Goal: Transaction & Acquisition: Purchase product/service

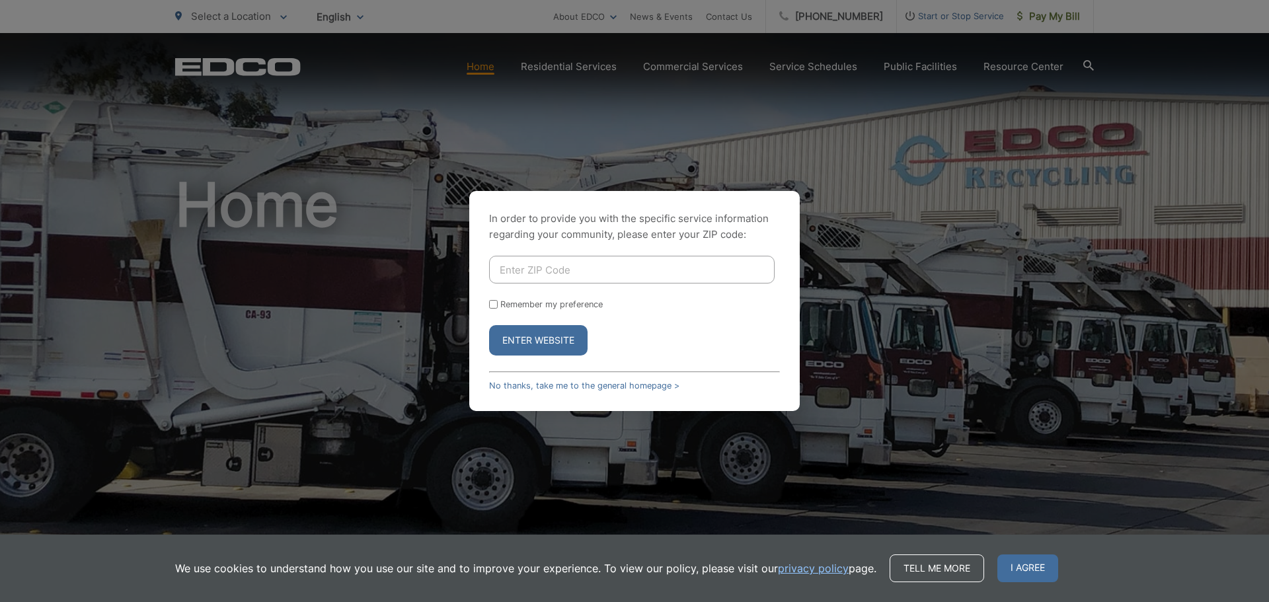
click at [699, 272] on input "Enter ZIP Code" at bounding box center [632, 270] width 286 height 28
type input "92028"
click at [545, 337] on button "Enter Website" at bounding box center [538, 340] width 99 height 30
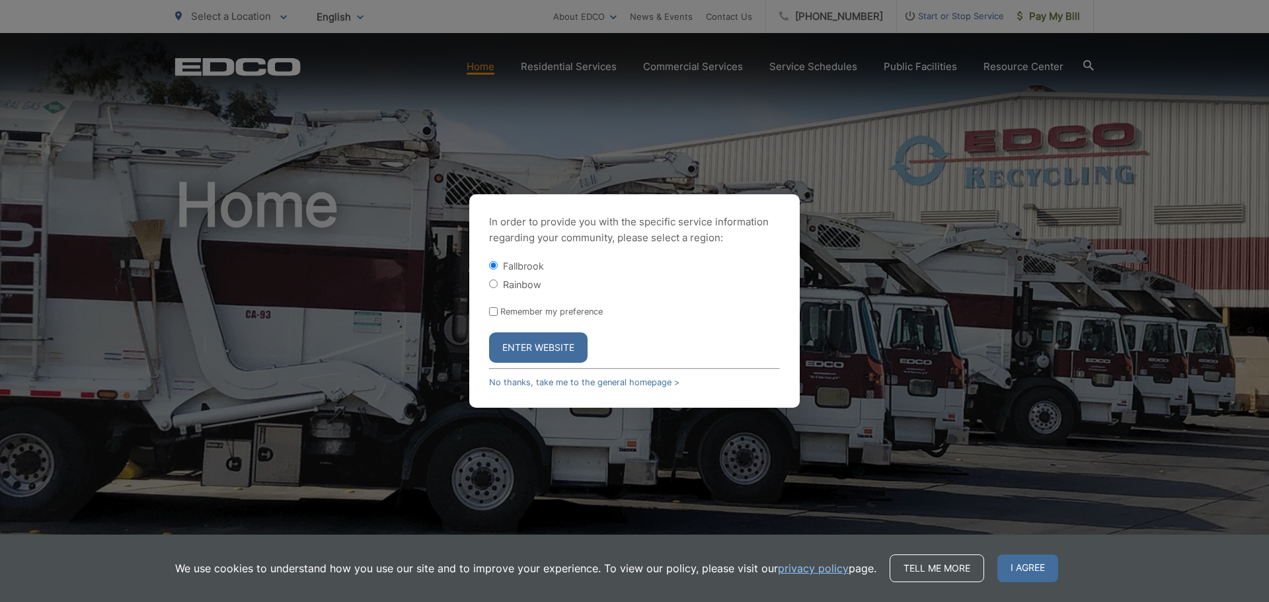
click at [533, 345] on button "Enter Website" at bounding box center [538, 348] width 99 height 30
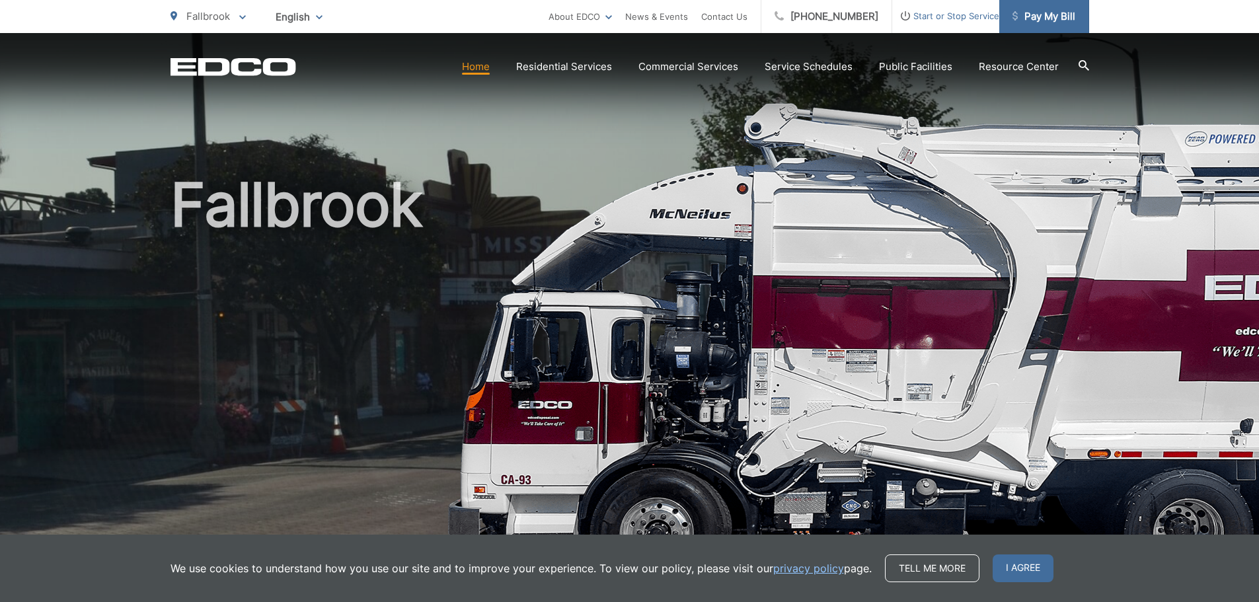
click at [1045, 19] on span "Pay My Bill" at bounding box center [1044, 17] width 63 height 16
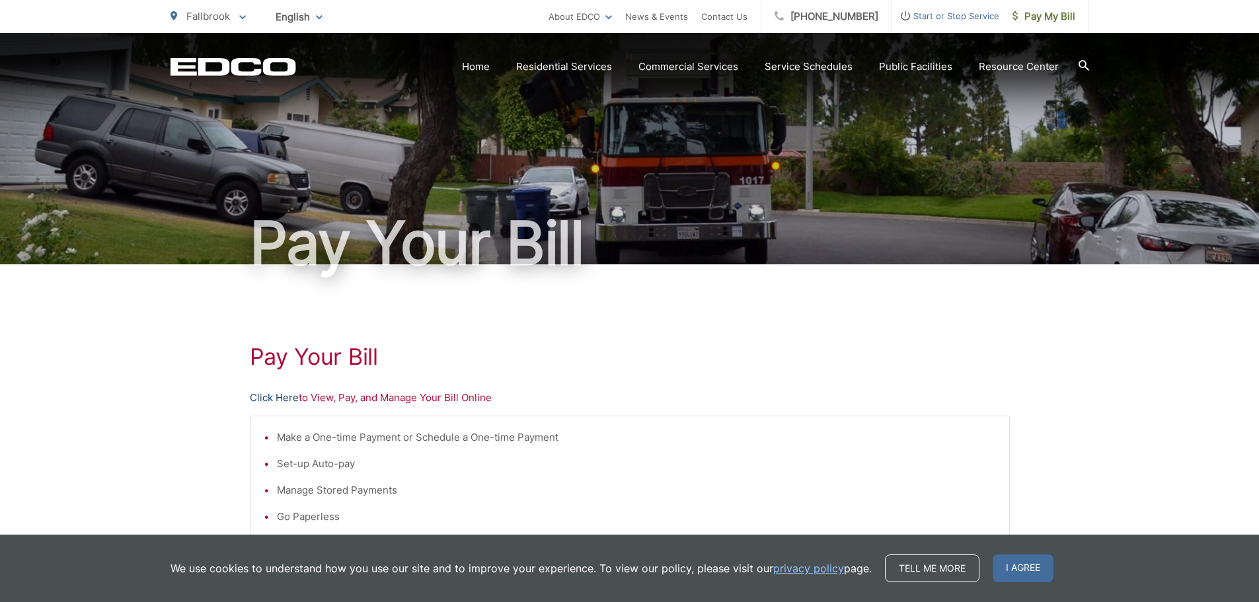
click at [258, 396] on link "Click Here" at bounding box center [274, 398] width 49 height 16
